Goal: Information Seeking & Learning: Learn about a topic

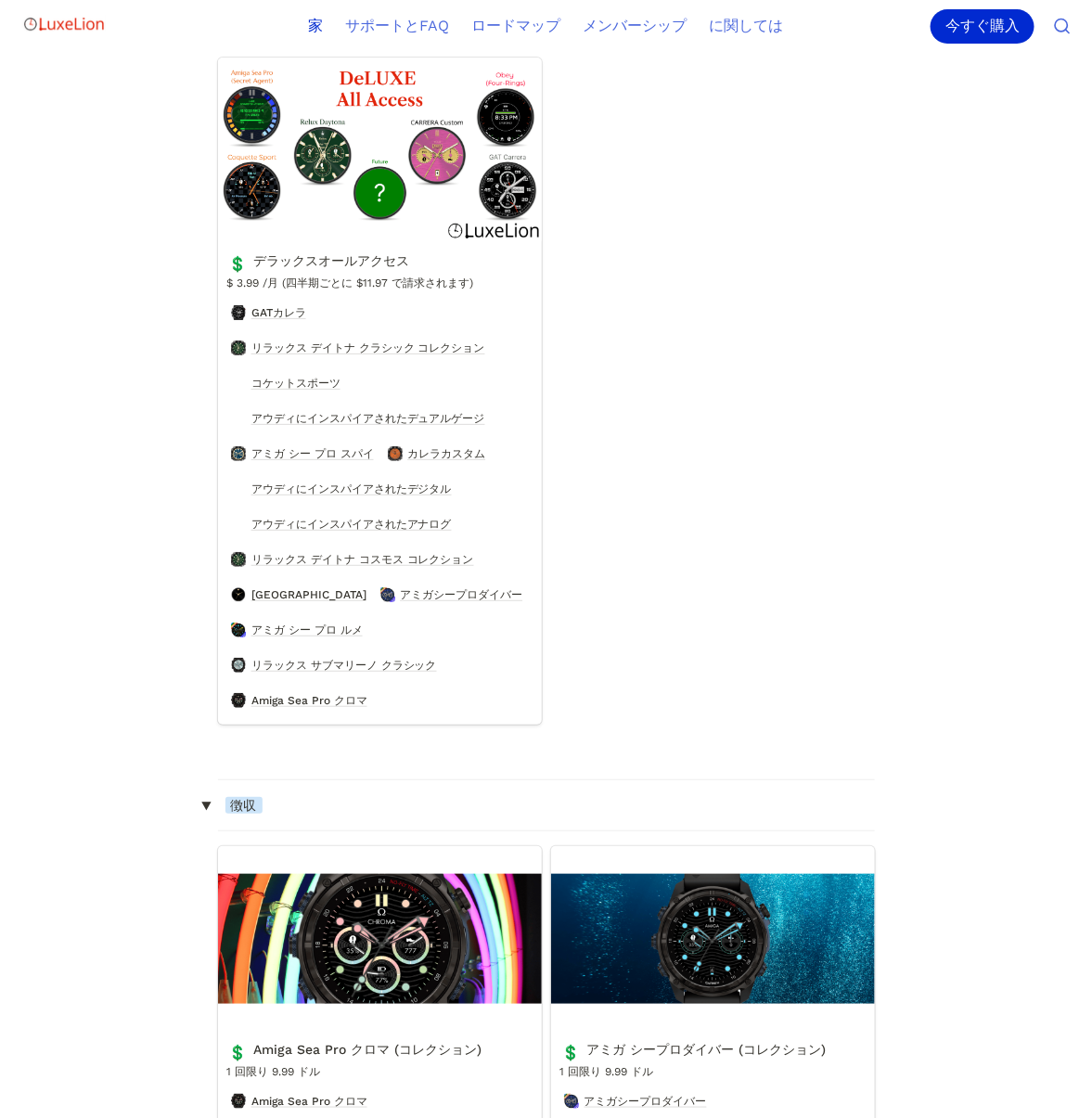
scroll to position [4239, 0]
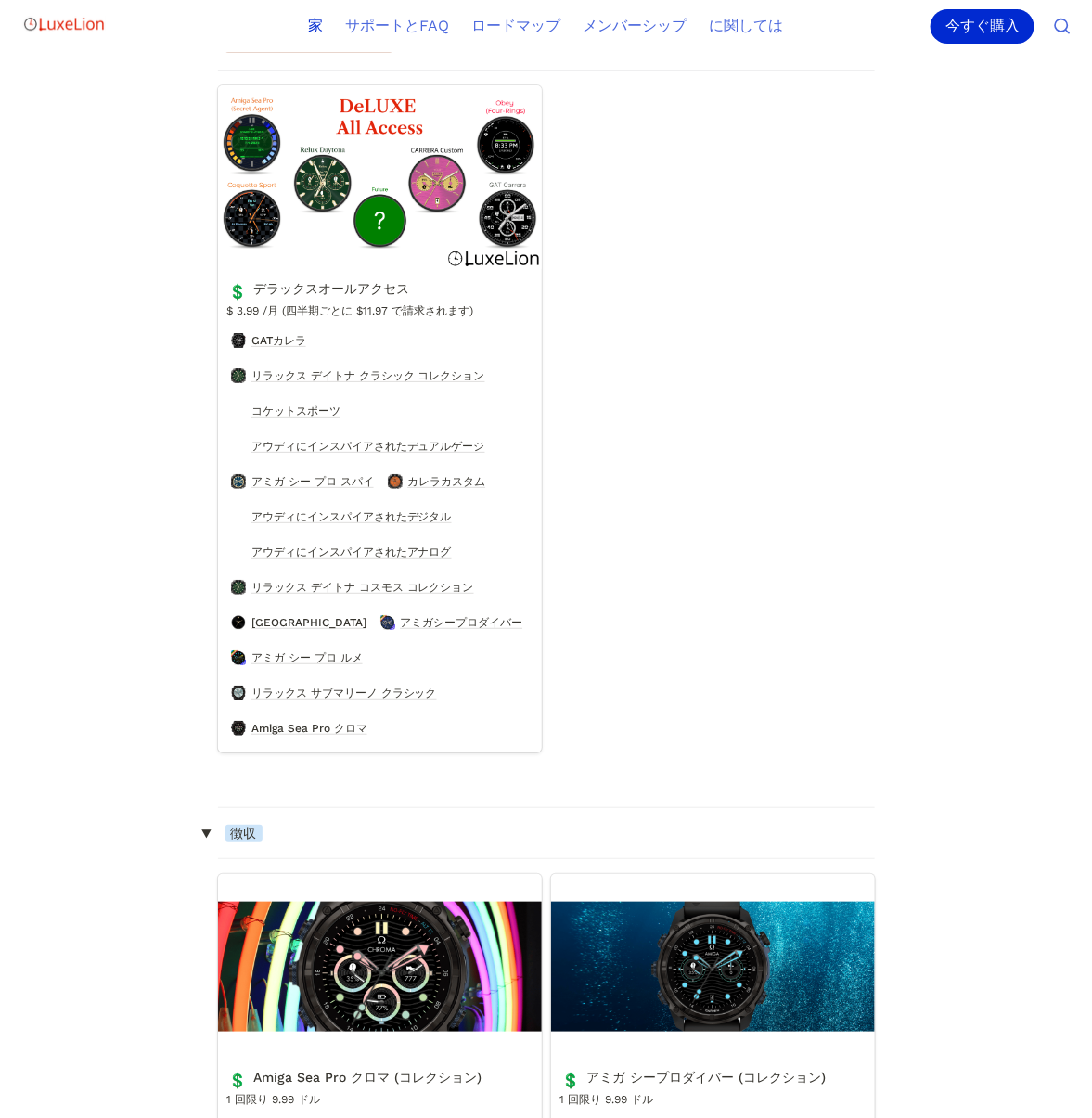
click at [377, 683] on link "デラックスオールアクセス" at bounding box center [379, 419] width 323 height 668
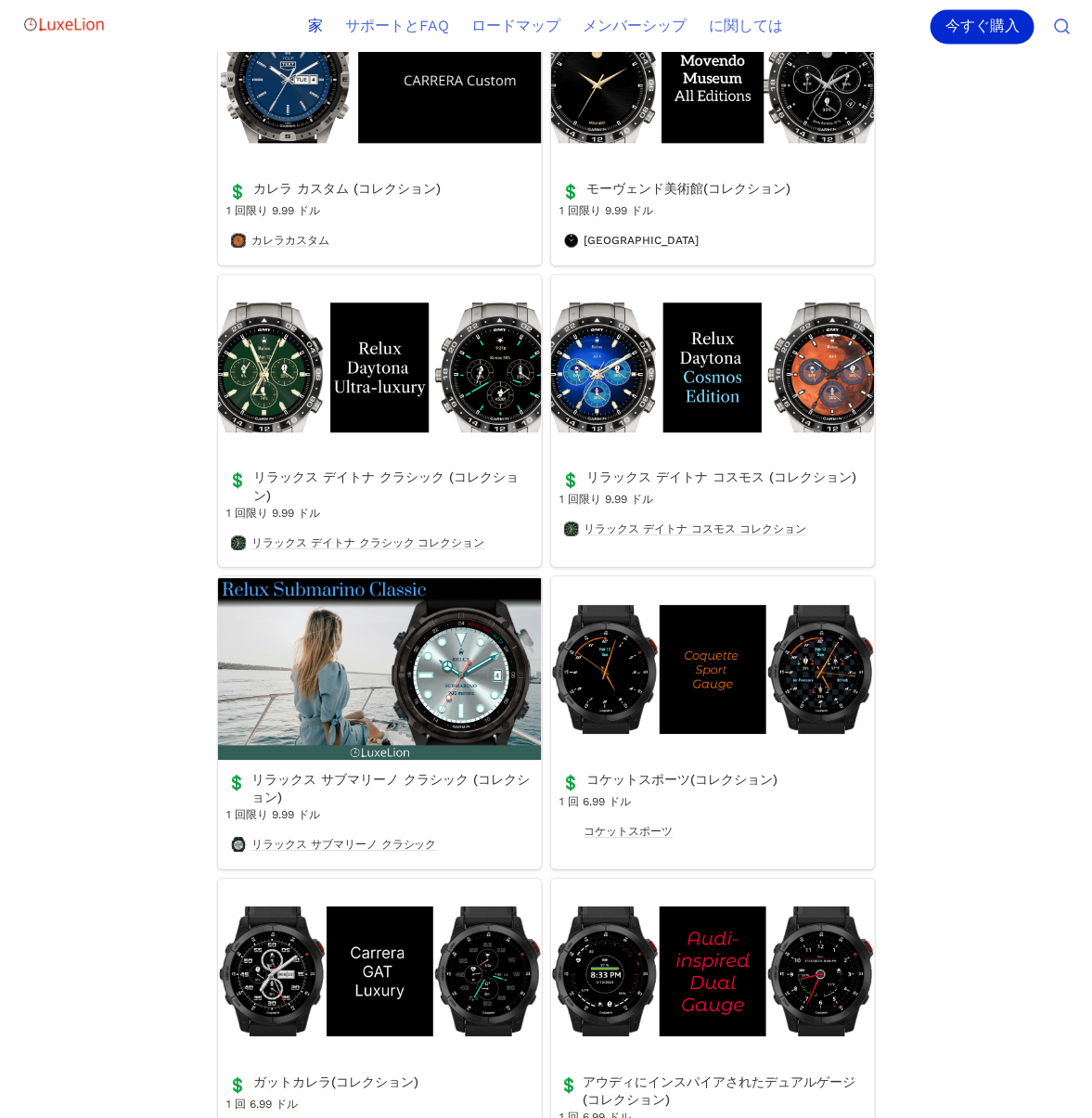
scroll to position [5662, 0]
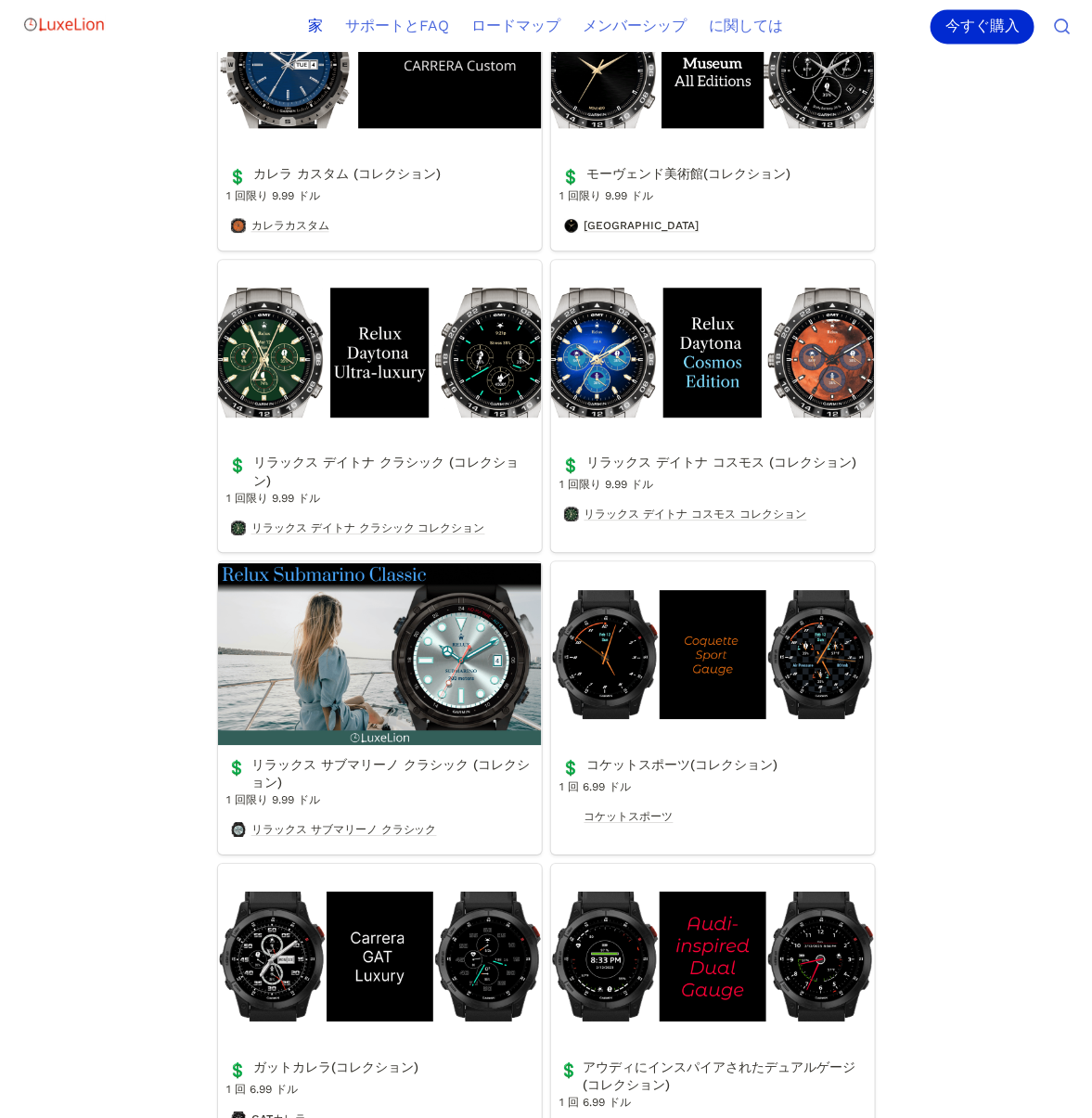
click at [394, 766] on link "リラックス サブマリーノ クラシック (コレクション)" at bounding box center [379, 708] width 323 height 293
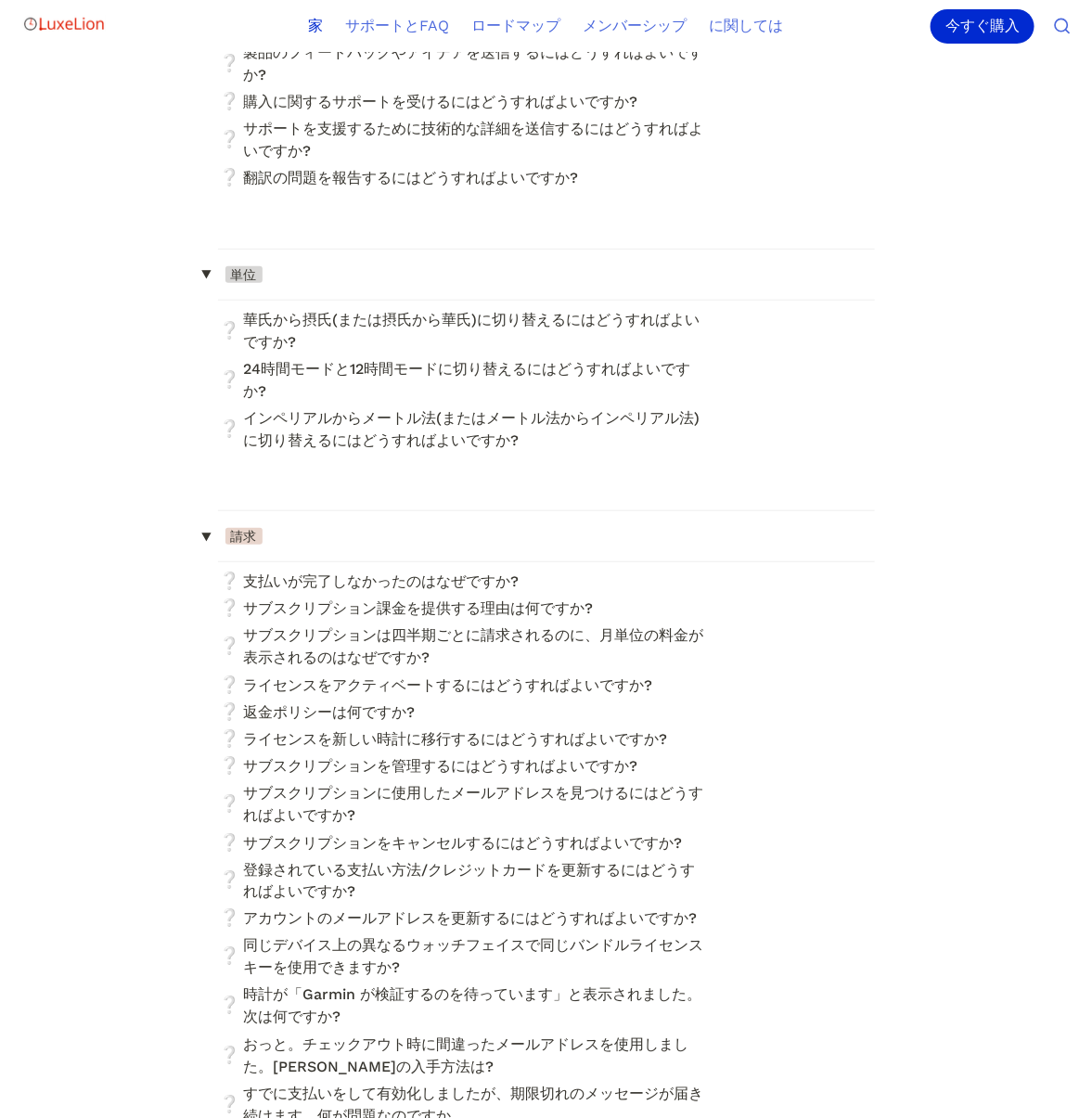
scroll to position [8941, 0]
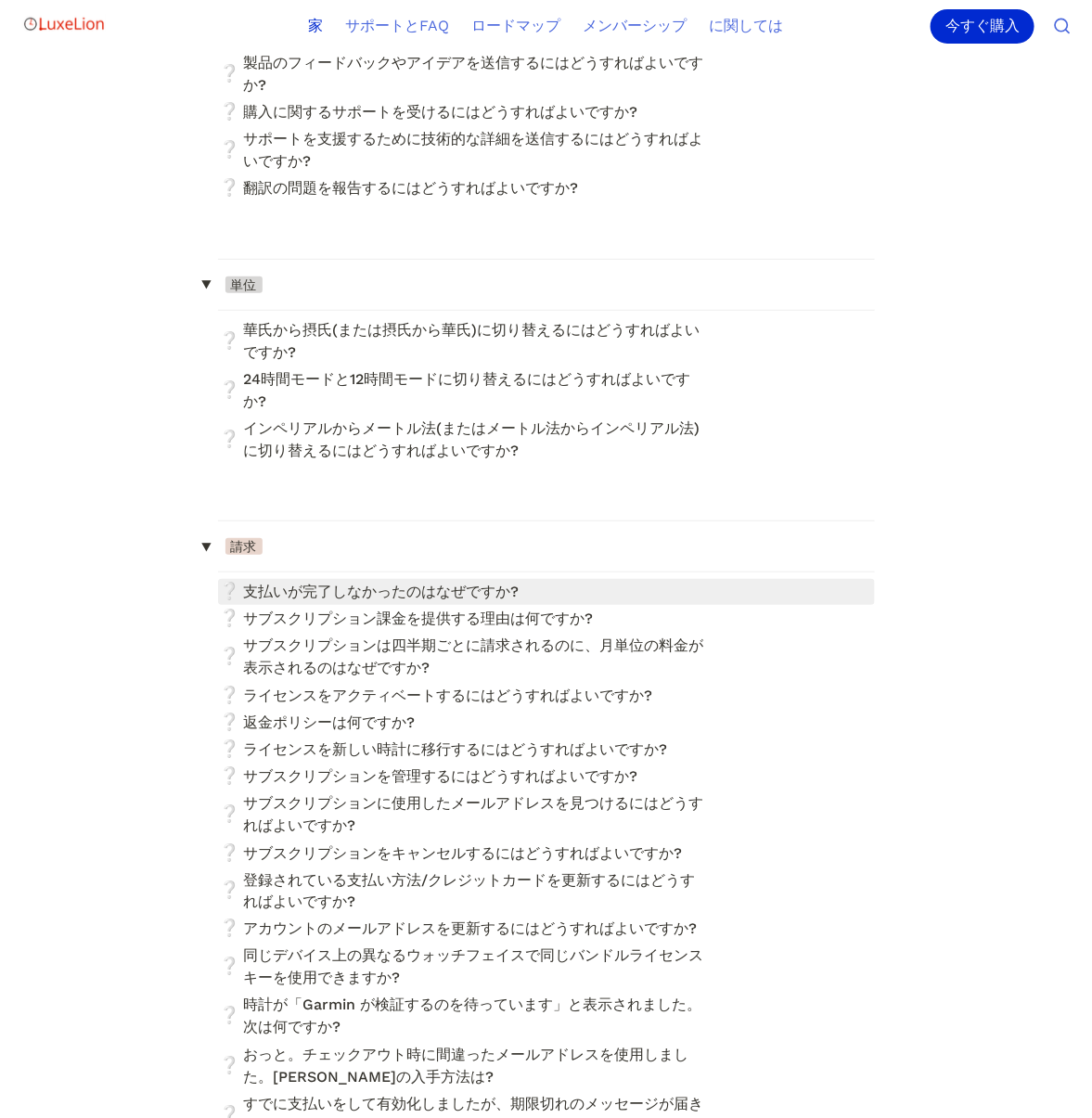
click at [298, 579] on link at bounding box center [546, 591] width 657 height 25
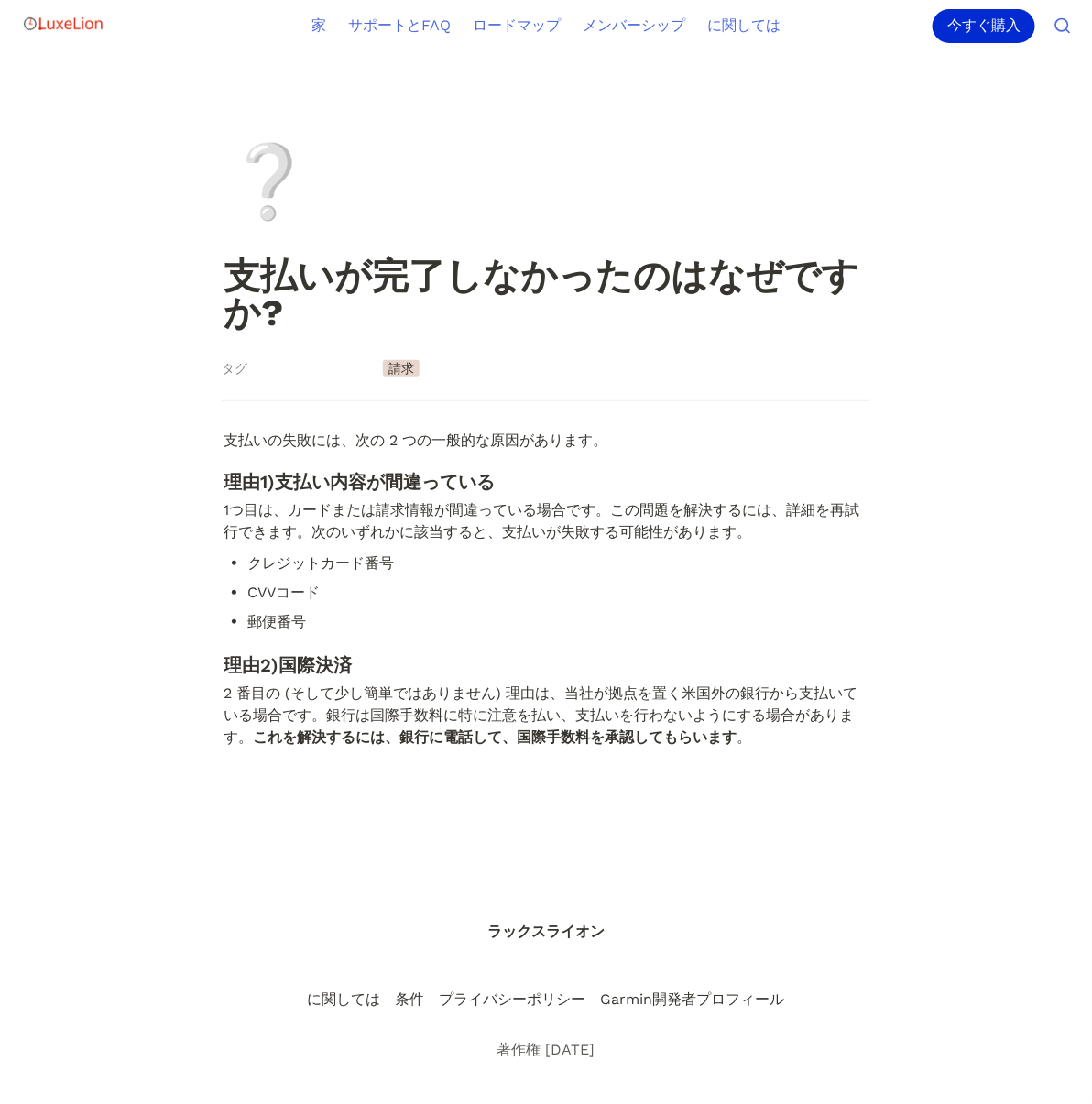
drag, startPoint x: 188, startPoint y: 533, endPoint x: 193, endPoint y: 524, distance: 10.3
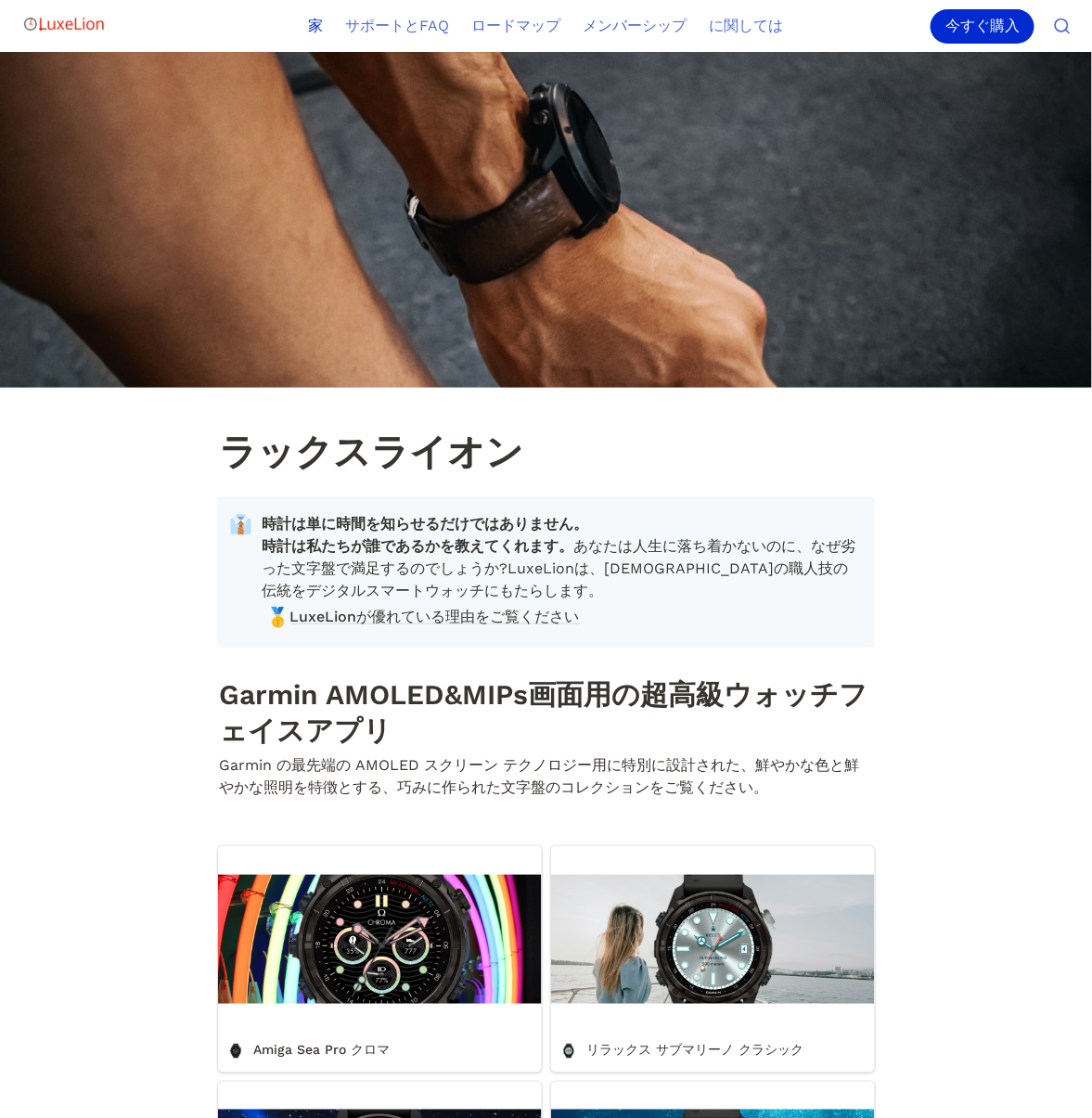
click at [317, 25] on link "家" at bounding box center [317, 26] width 38 height 52
click at [549, 27] on link "ロードマップ" at bounding box center [516, 26] width 112 height 52
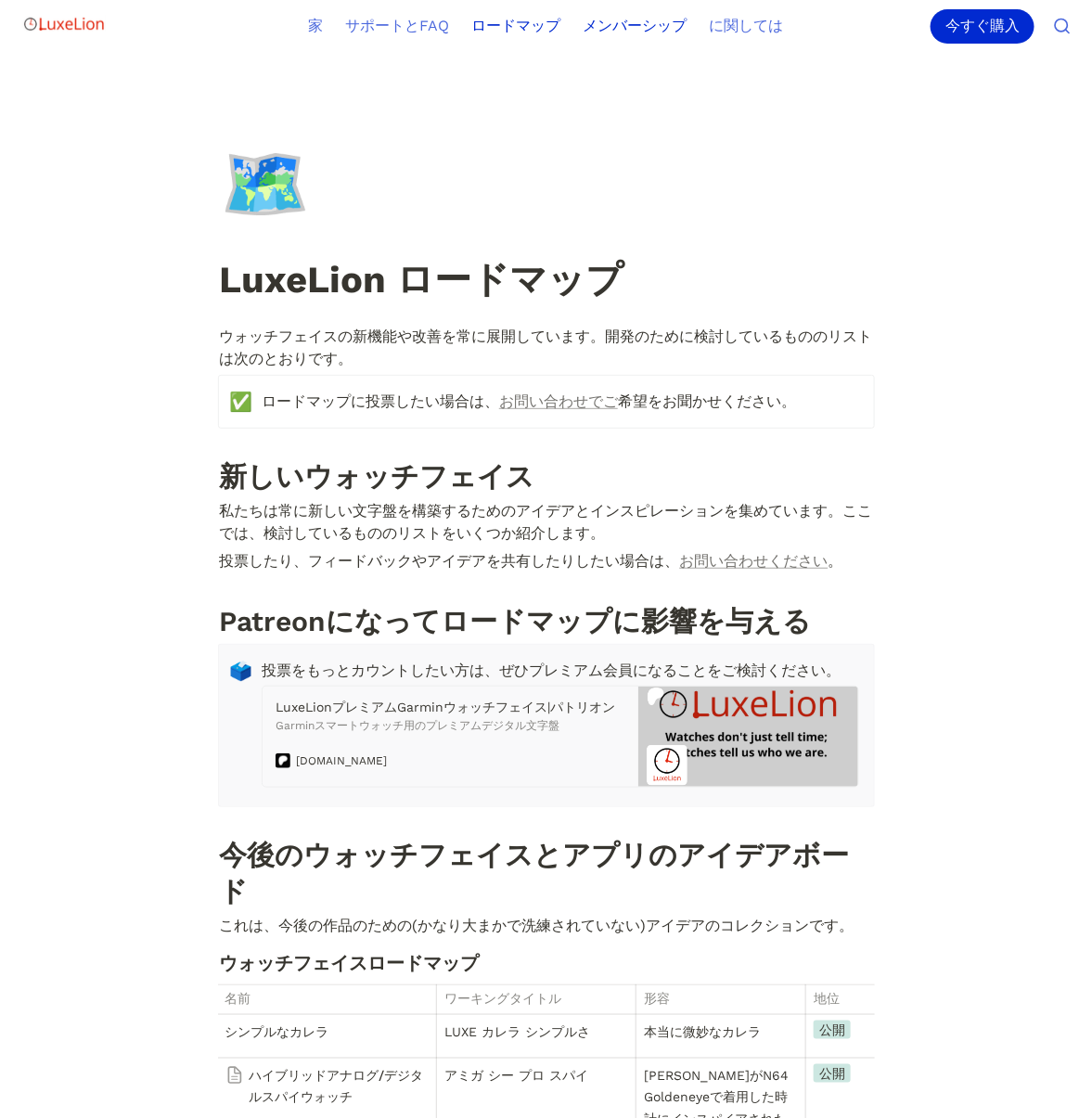
click at [664, 33] on link "メンバーシップ" at bounding box center [636, 26] width 127 height 52
click at [71, 29] on img "メイン" at bounding box center [64, 25] width 83 height 38
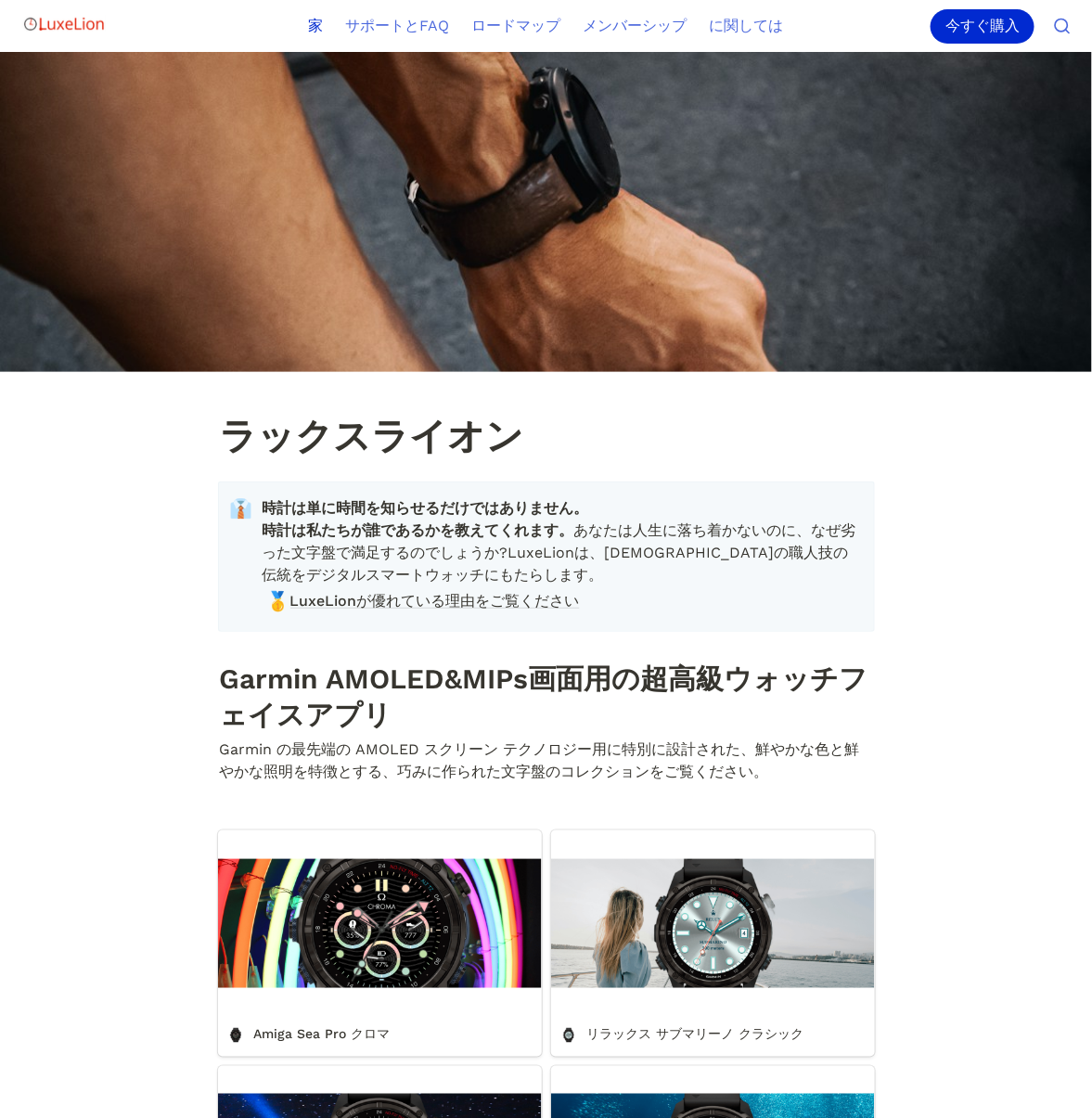
scroll to position [31, 0]
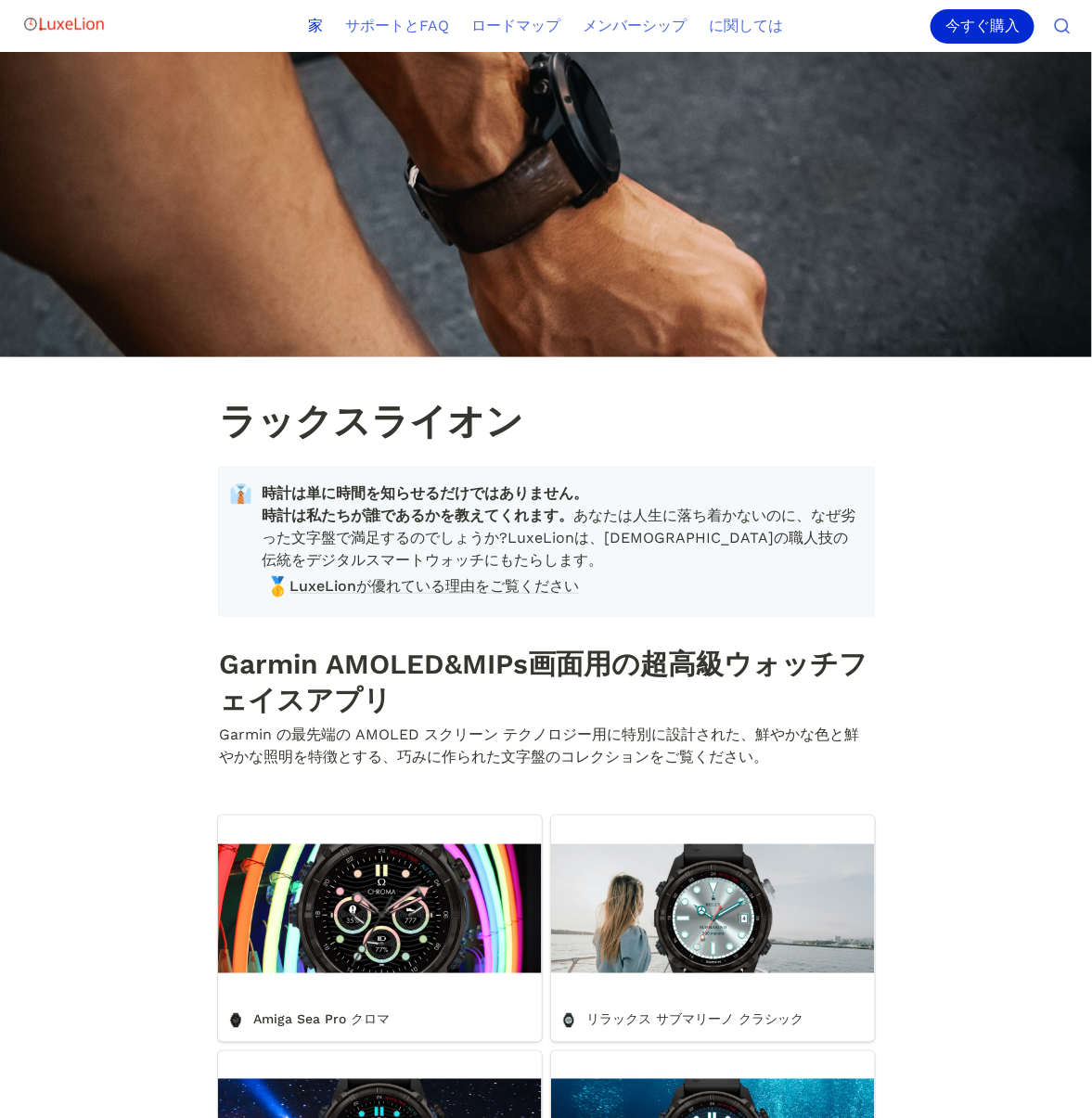
click at [712, 978] on link "リラックス サブマリーノ クラシック" at bounding box center [712, 929] width 323 height 226
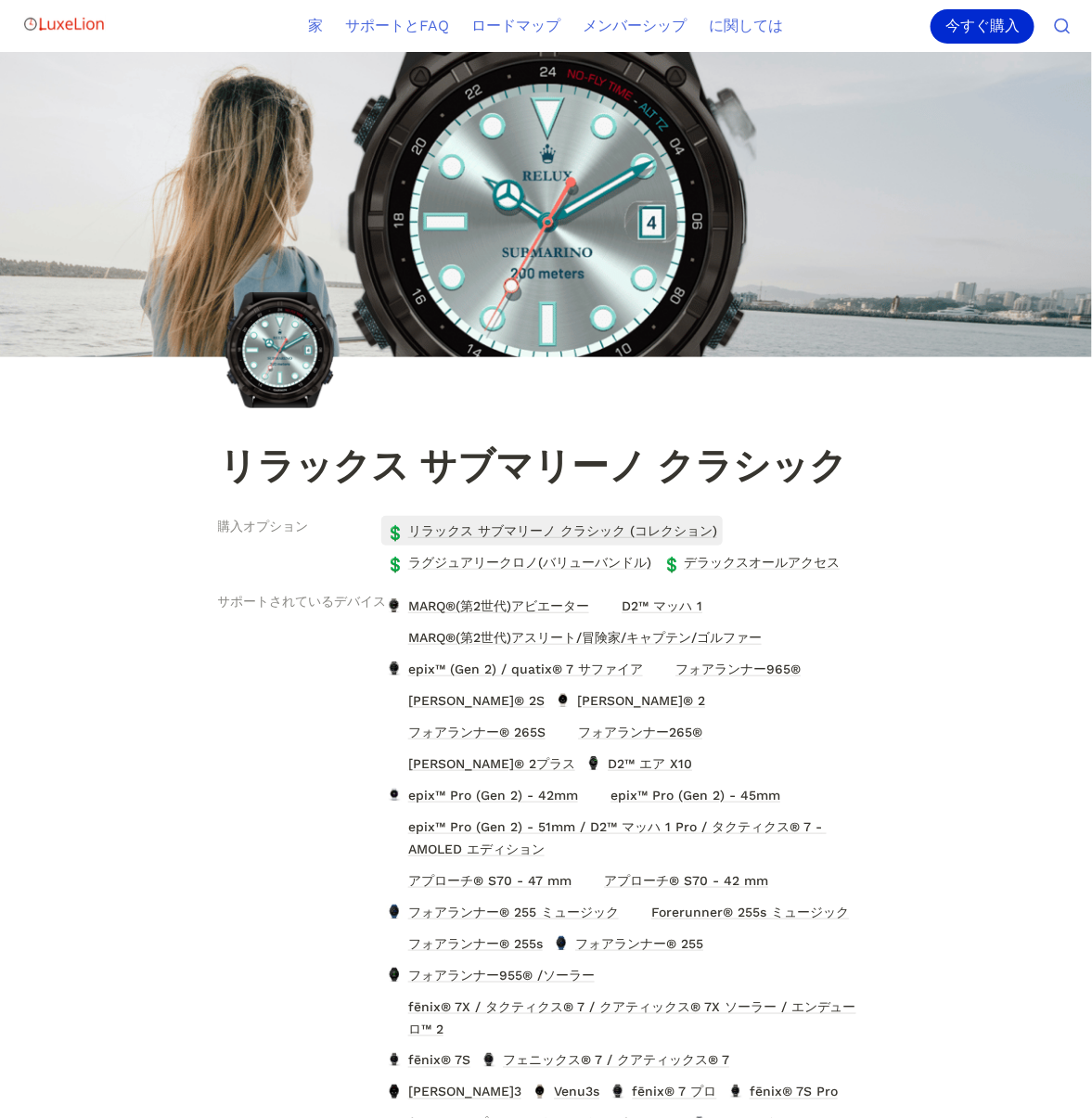
click at [526, 526] on span "リラックス サブマリーノ クラシック (コレクション)" at bounding box center [563, 530] width 313 height 24
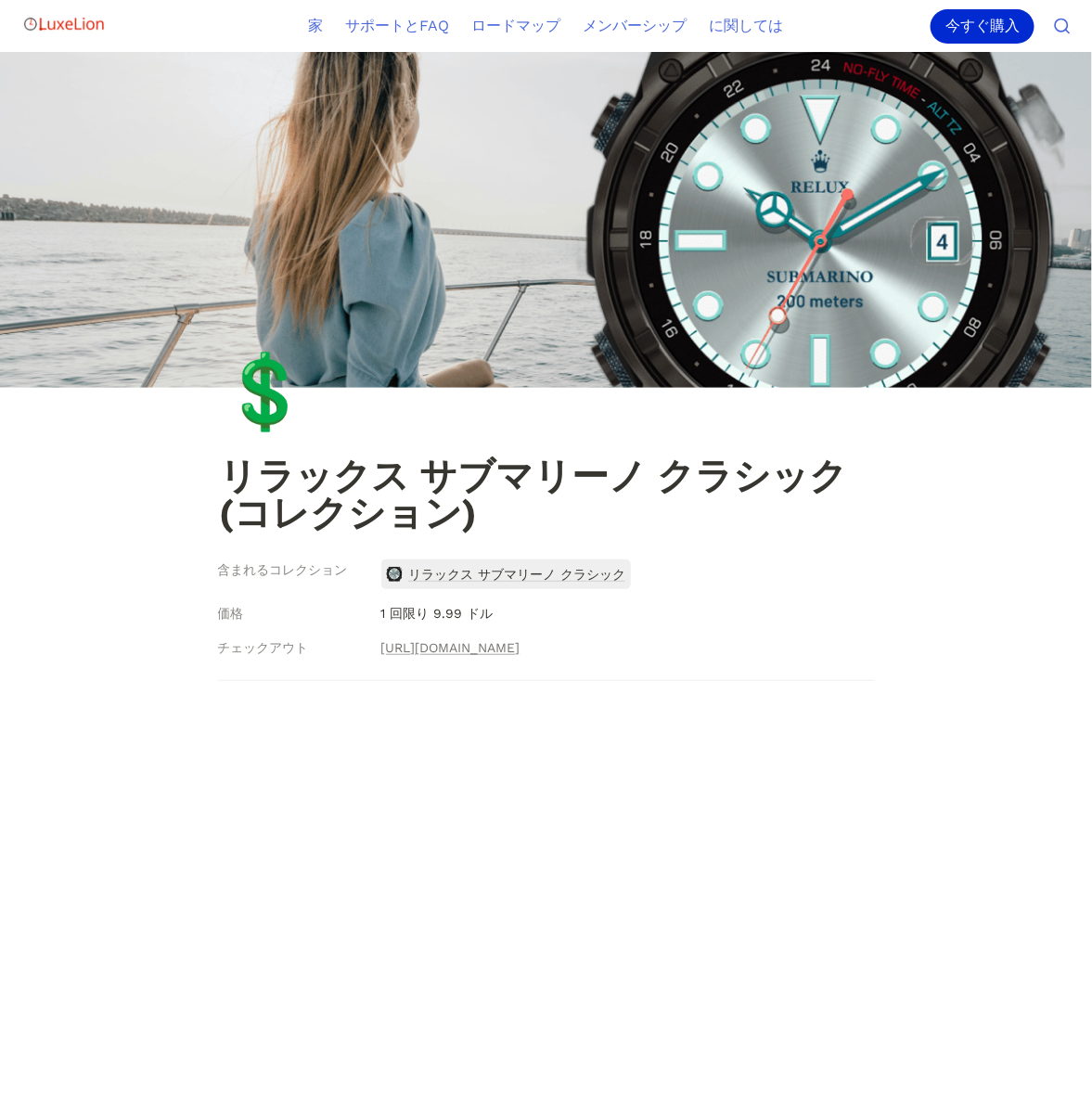
click at [555, 578] on span "リラックス サブマリーノ クラシック" at bounding box center [516, 575] width 221 height 24
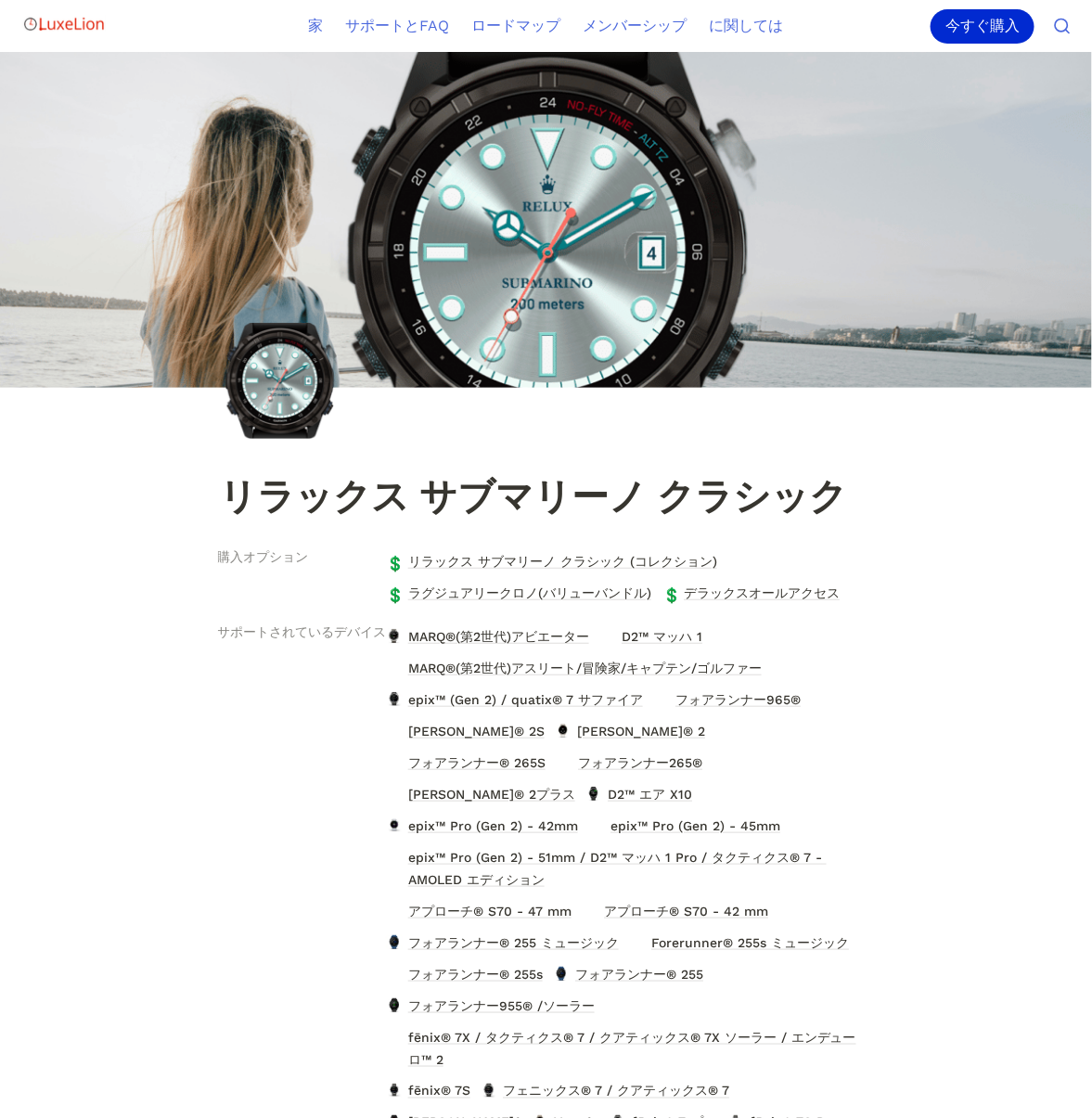
scroll to position [31, 0]
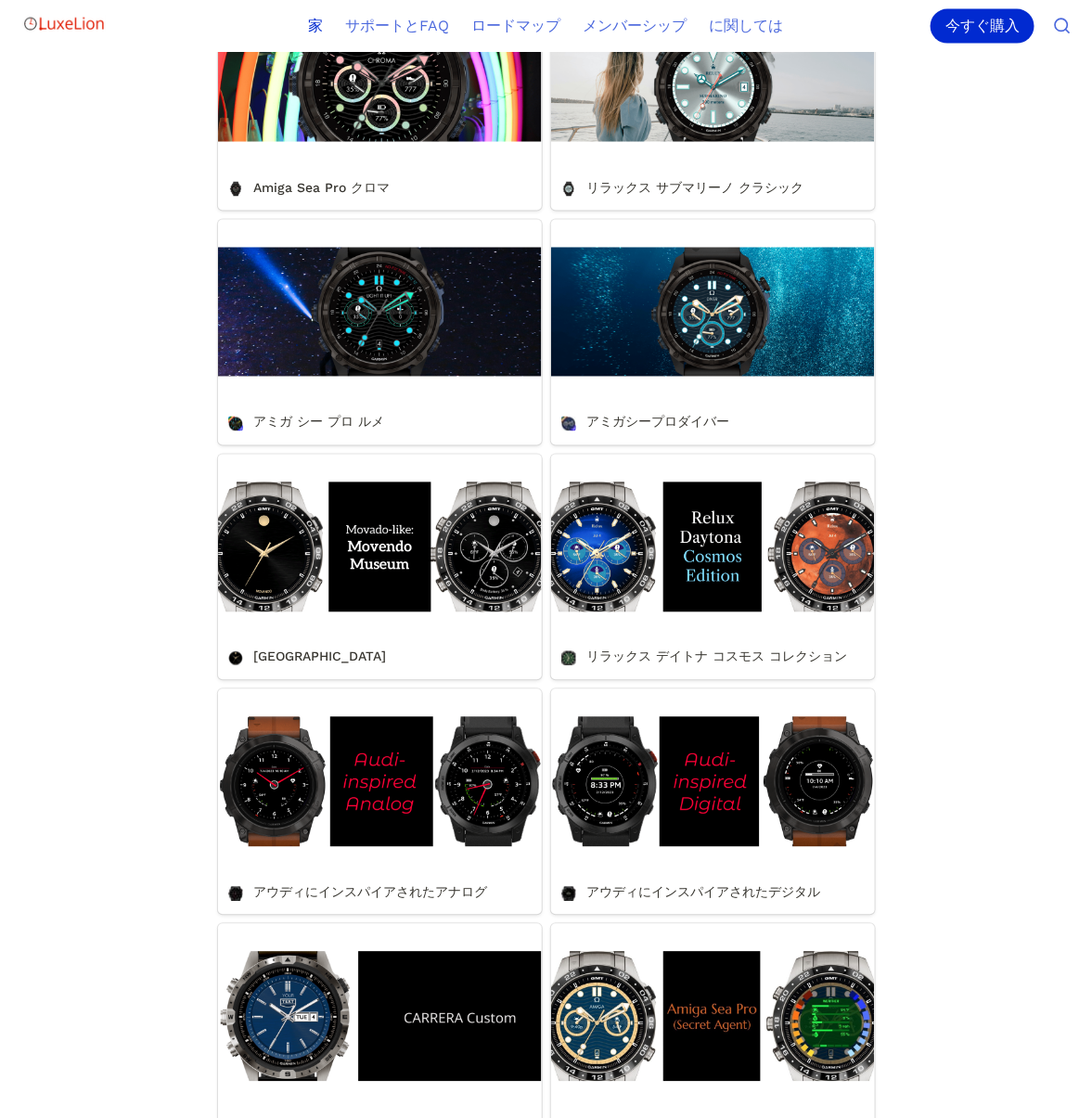
scroll to position [866, 0]
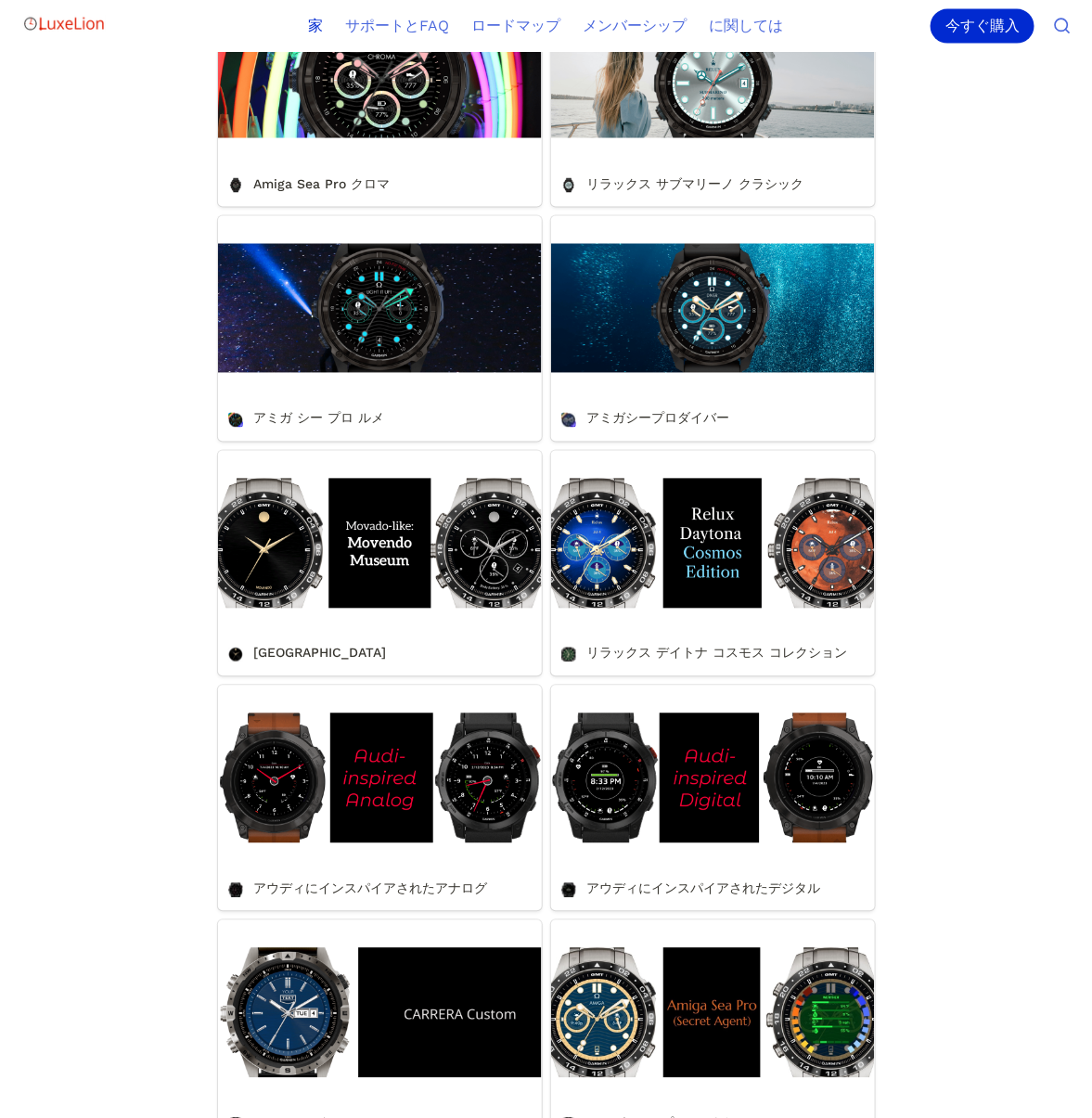
click at [794, 568] on link "リラックス デイトナ コスモス コレクション" at bounding box center [712, 564] width 323 height 226
